Goal: Information Seeking & Learning: Learn about a topic

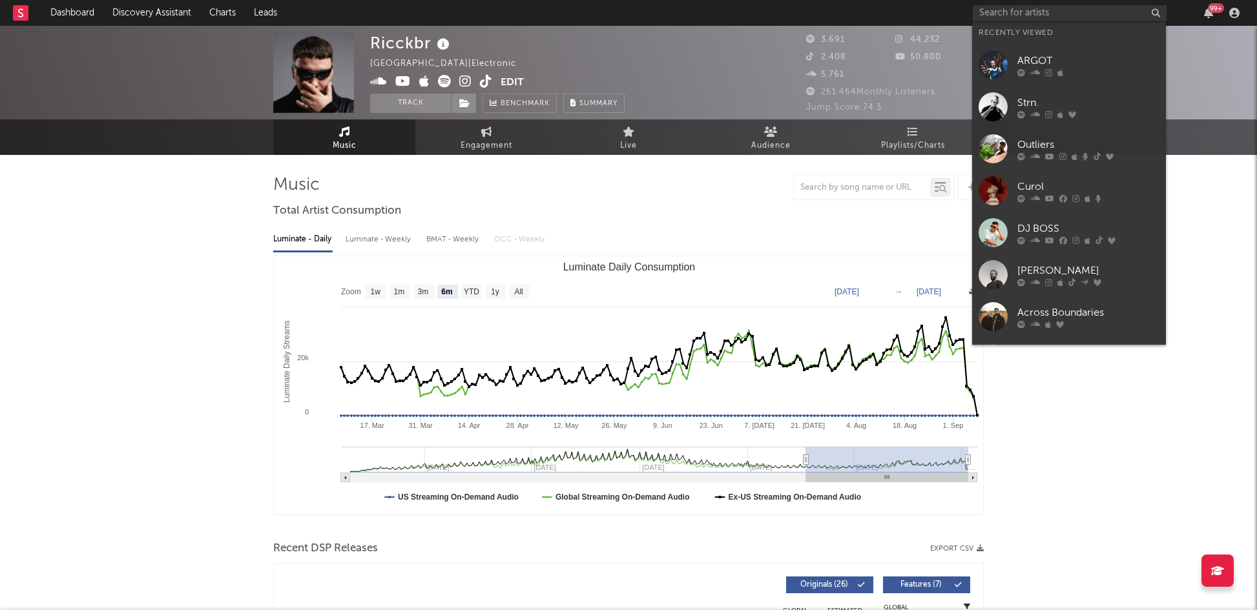
select select "6m"
click at [1064, 8] on input "text" at bounding box center [1070, 13] width 194 height 16
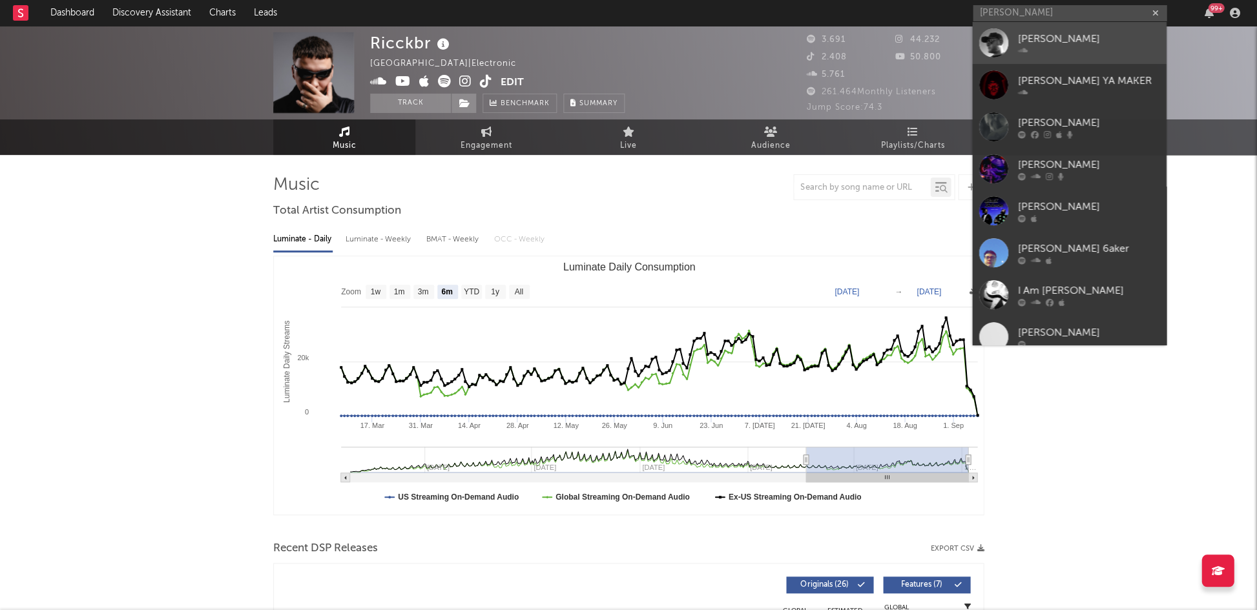
type input "[PERSON_NAME]"
click at [1043, 31] on link "[PERSON_NAME]" at bounding box center [1069, 43] width 194 height 42
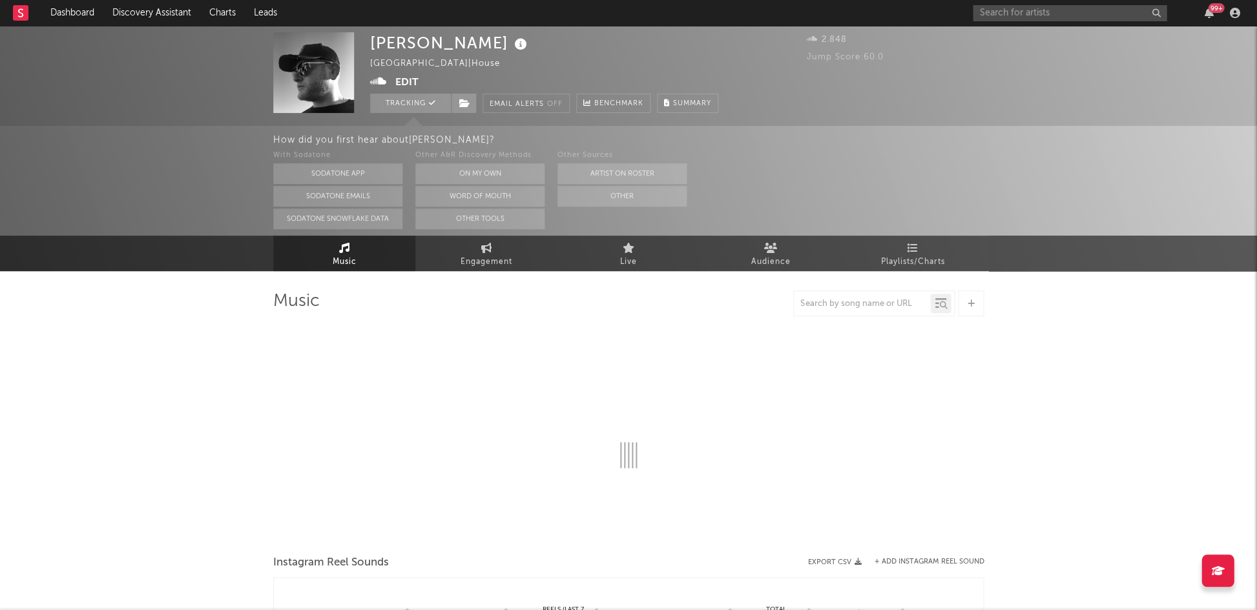
select select "1w"
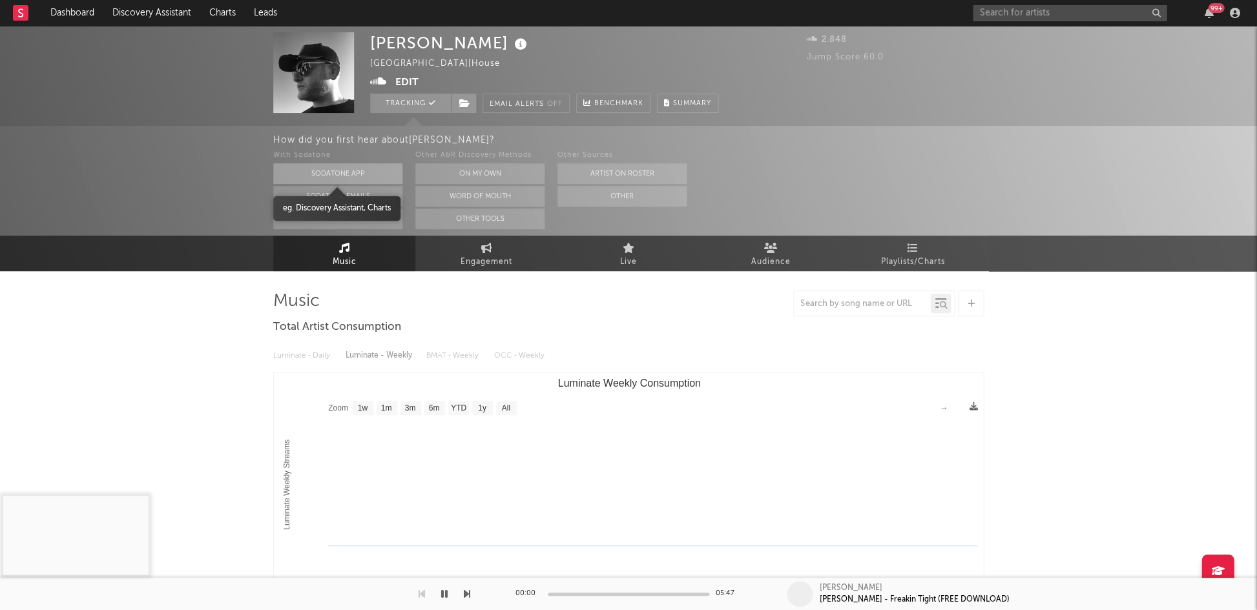
click at [327, 171] on button "Sodatone App" at bounding box center [337, 173] width 129 height 21
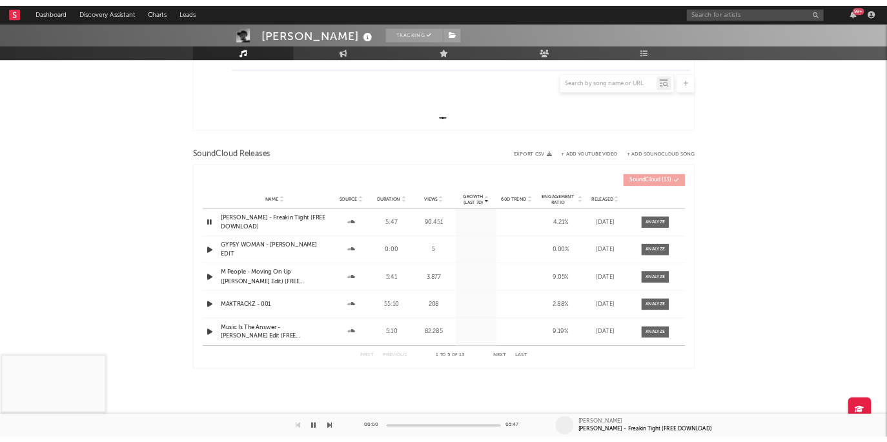
scroll to position [337, 0]
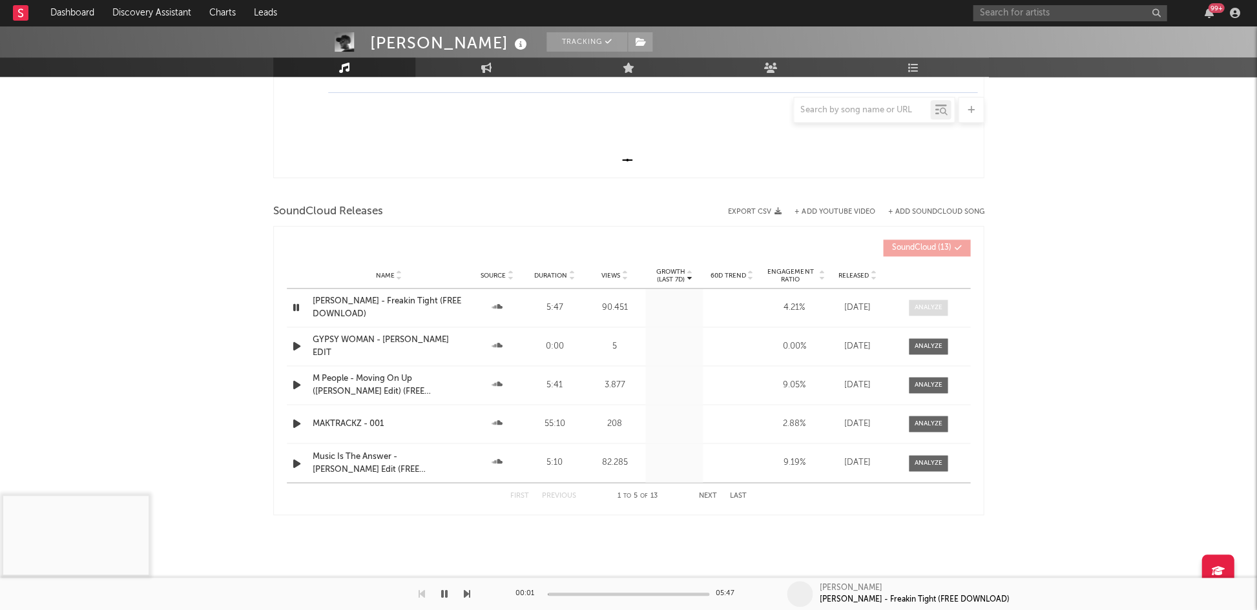
click at [922, 300] on span at bounding box center [928, 308] width 39 height 16
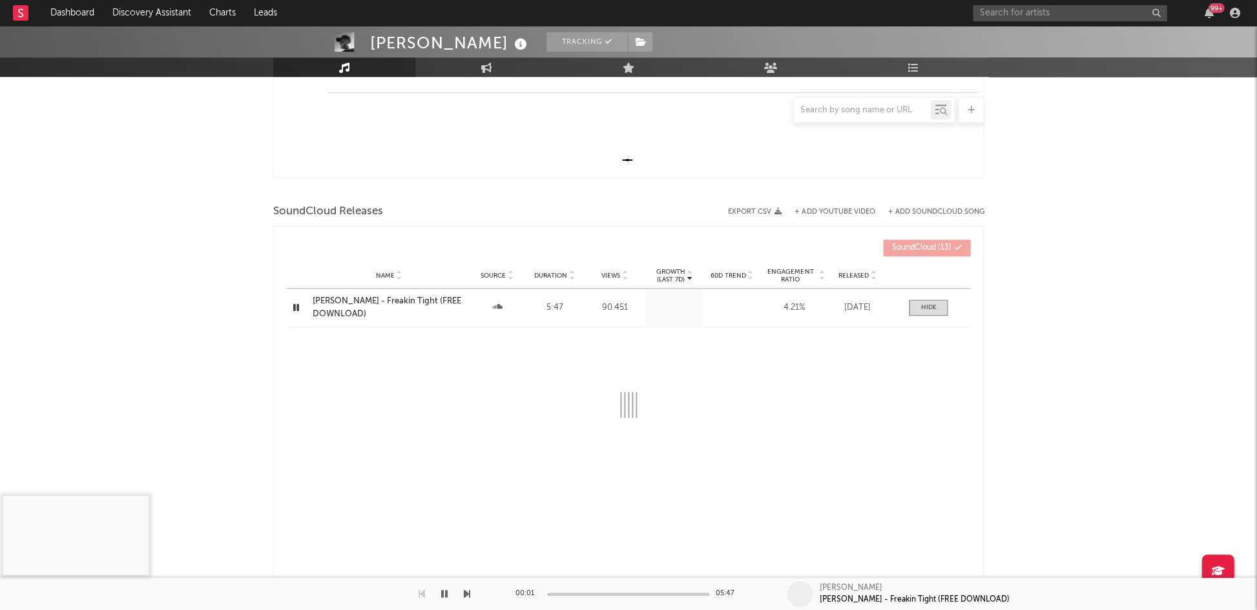
select select "All"
